Goal: Transaction & Acquisition: Book appointment/travel/reservation

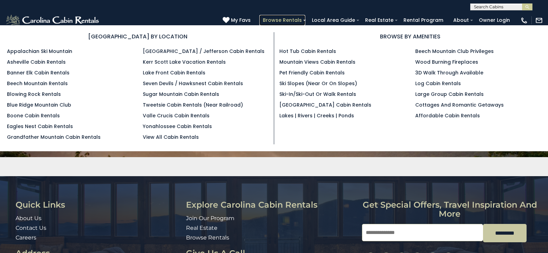
click at [292, 22] on link "Browse Rentals" at bounding box center [283, 20] width 46 height 11
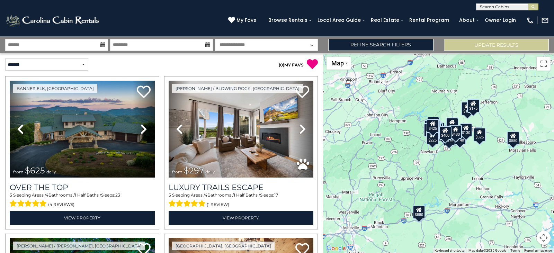
click at [102, 44] on icon at bounding box center [102, 44] width 5 height 5
click at [104, 45] on icon at bounding box center [102, 44] width 5 height 5
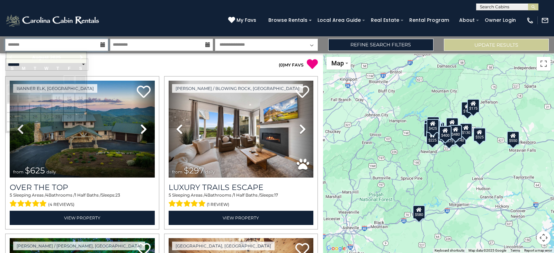
click at [22, 47] on input "text" at bounding box center [56, 45] width 103 height 12
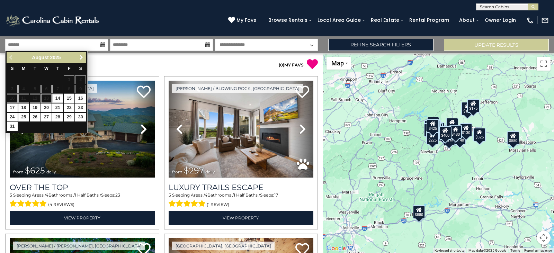
click at [82, 57] on span "Next" at bounding box center [82, 58] width 6 height 6
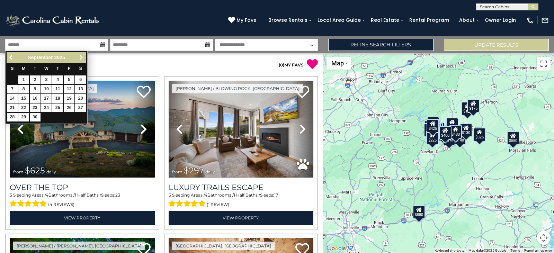
click at [82, 57] on span "Next" at bounding box center [82, 58] width 6 height 6
click at [80, 57] on span "Next" at bounding box center [82, 58] width 6 height 6
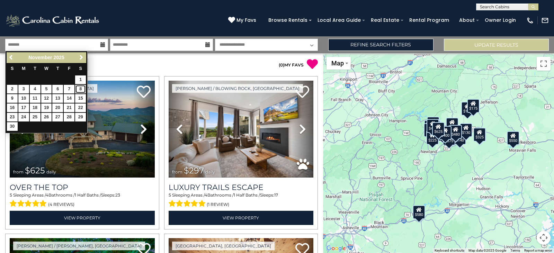
click at [80, 88] on link "8" at bounding box center [80, 89] width 11 height 9
type input "*******"
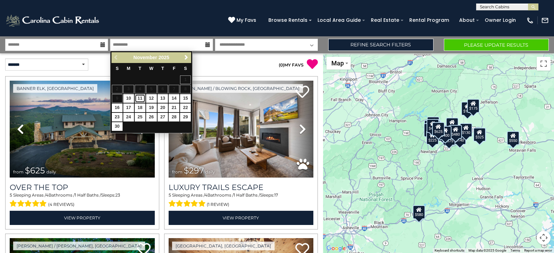
click at [141, 99] on link "11" at bounding box center [140, 98] width 11 height 9
type input "********"
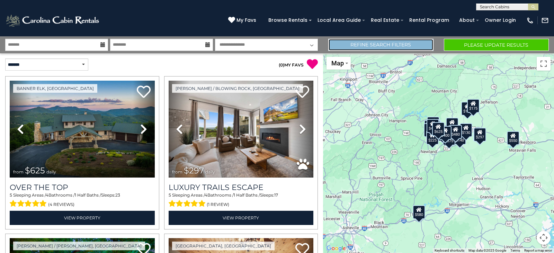
click at [337, 45] on link "Refine Search Filters" at bounding box center [380, 45] width 105 height 12
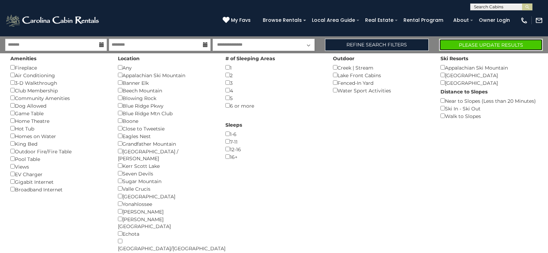
click at [460, 43] on button "Please Update Results" at bounding box center [491, 45] width 104 height 12
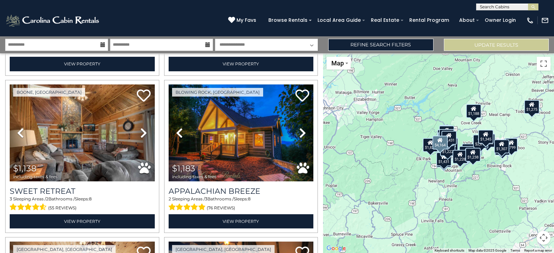
scroll to position [311, 0]
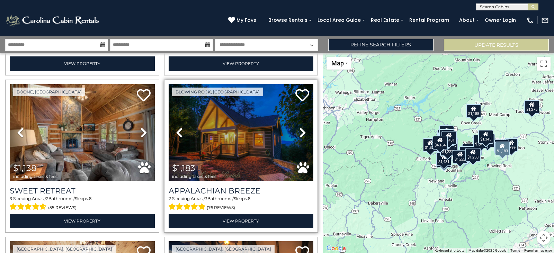
click at [294, 129] on link "Next" at bounding box center [303, 132] width 22 height 97
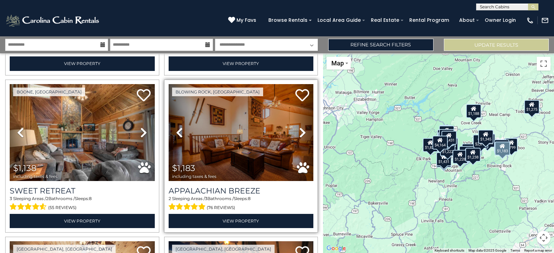
click at [294, 129] on link "Next" at bounding box center [303, 132] width 22 height 97
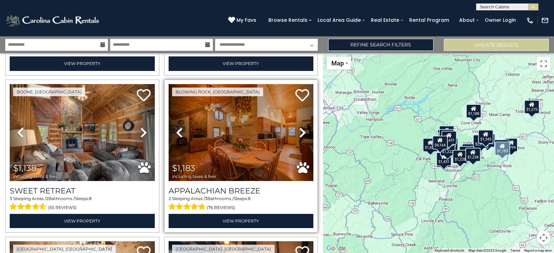
click at [294, 129] on link "Next" at bounding box center [303, 132] width 22 height 97
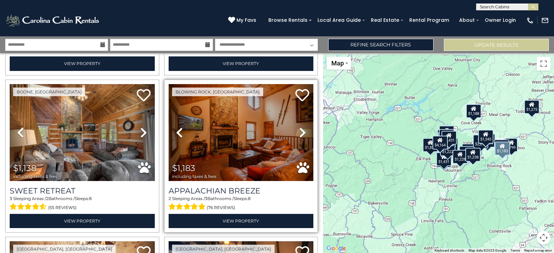
click at [294, 129] on link "Next" at bounding box center [303, 132] width 22 height 97
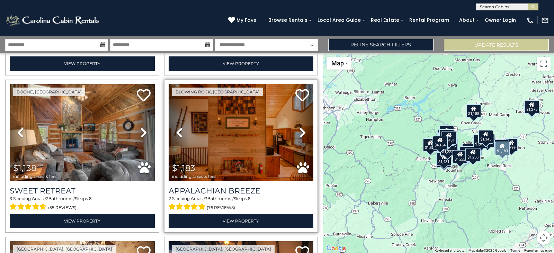
click at [294, 129] on link "Next" at bounding box center [303, 132] width 22 height 97
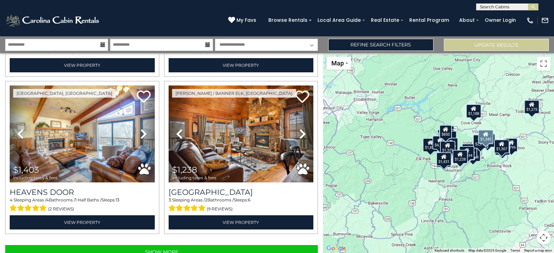
scroll to position [2204, 0]
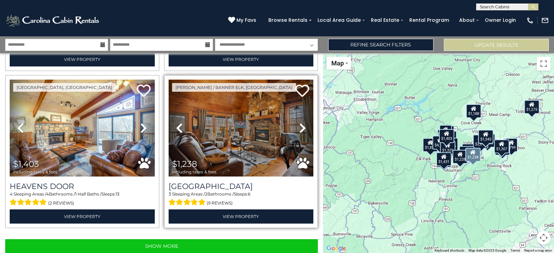
click at [299, 122] on icon at bounding box center [302, 127] width 7 height 11
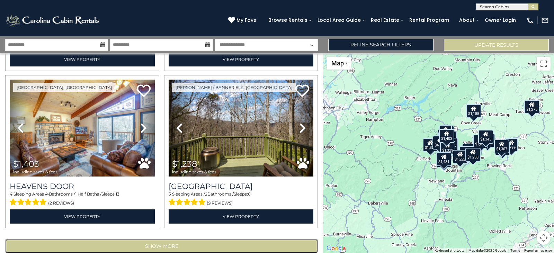
click at [140, 239] on button "Show More" at bounding box center [161, 246] width 312 height 14
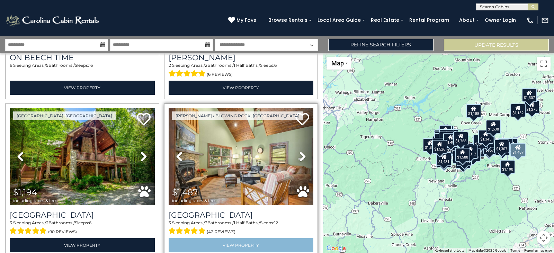
scroll to position [4548, 0]
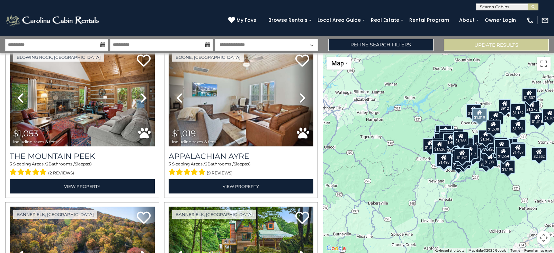
scroll to position [5724, 0]
